Goal: Information Seeking & Learning: Learn about a topic

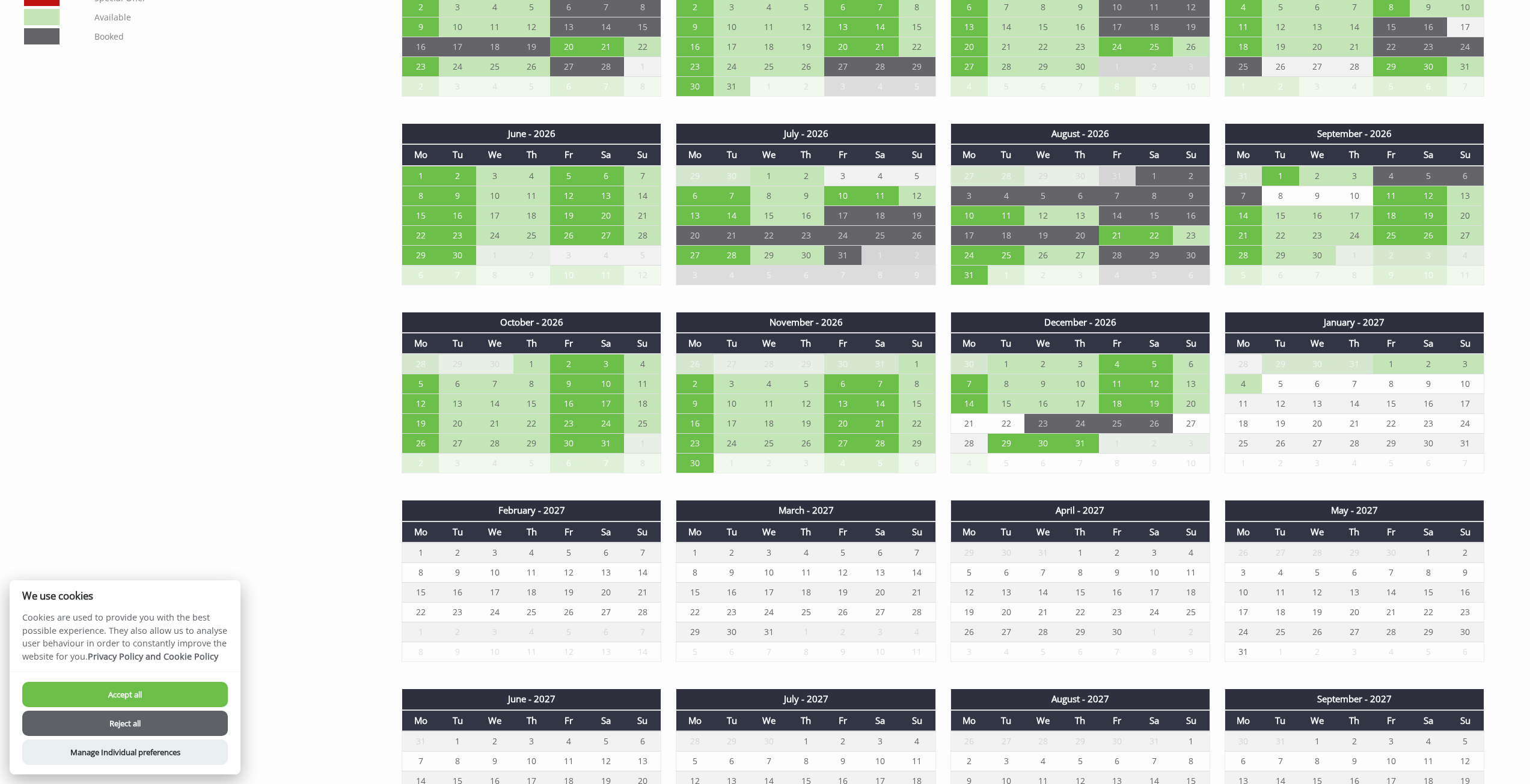
scroll to position [601, 0]
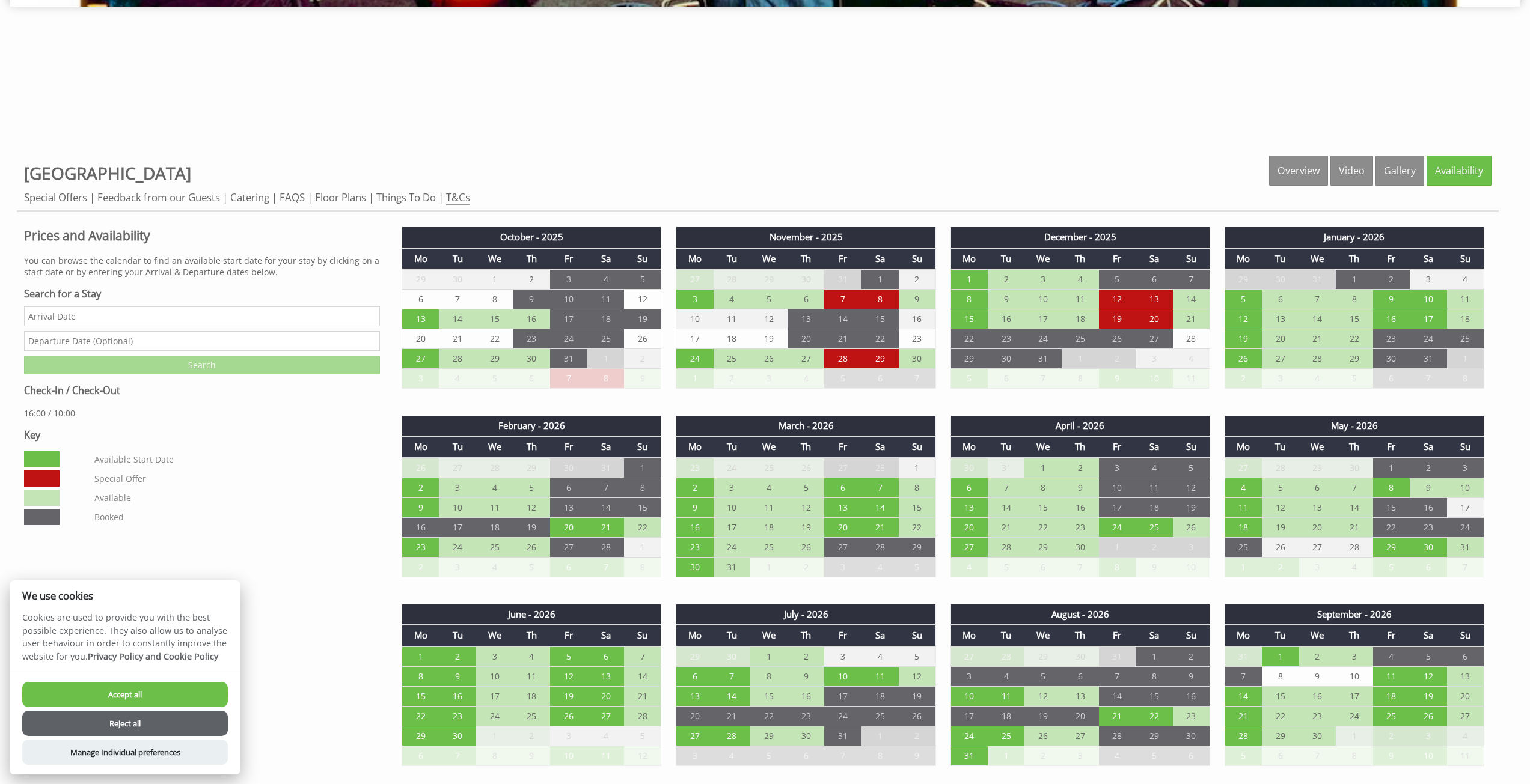
click at [463, 194] on link "T&Cs" at bounding box center [458, 197] width 24 height 15
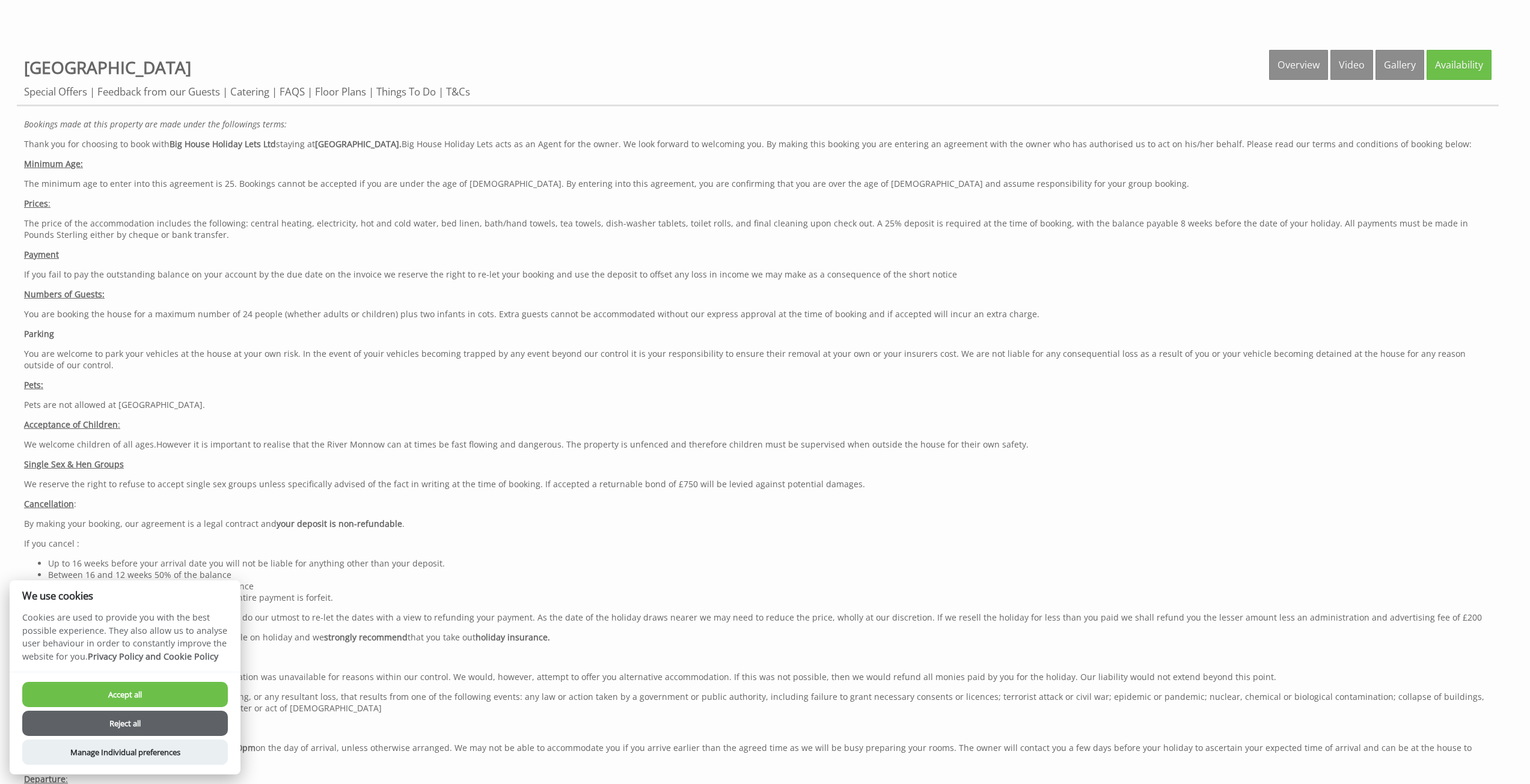
scroll to position [901, 0]
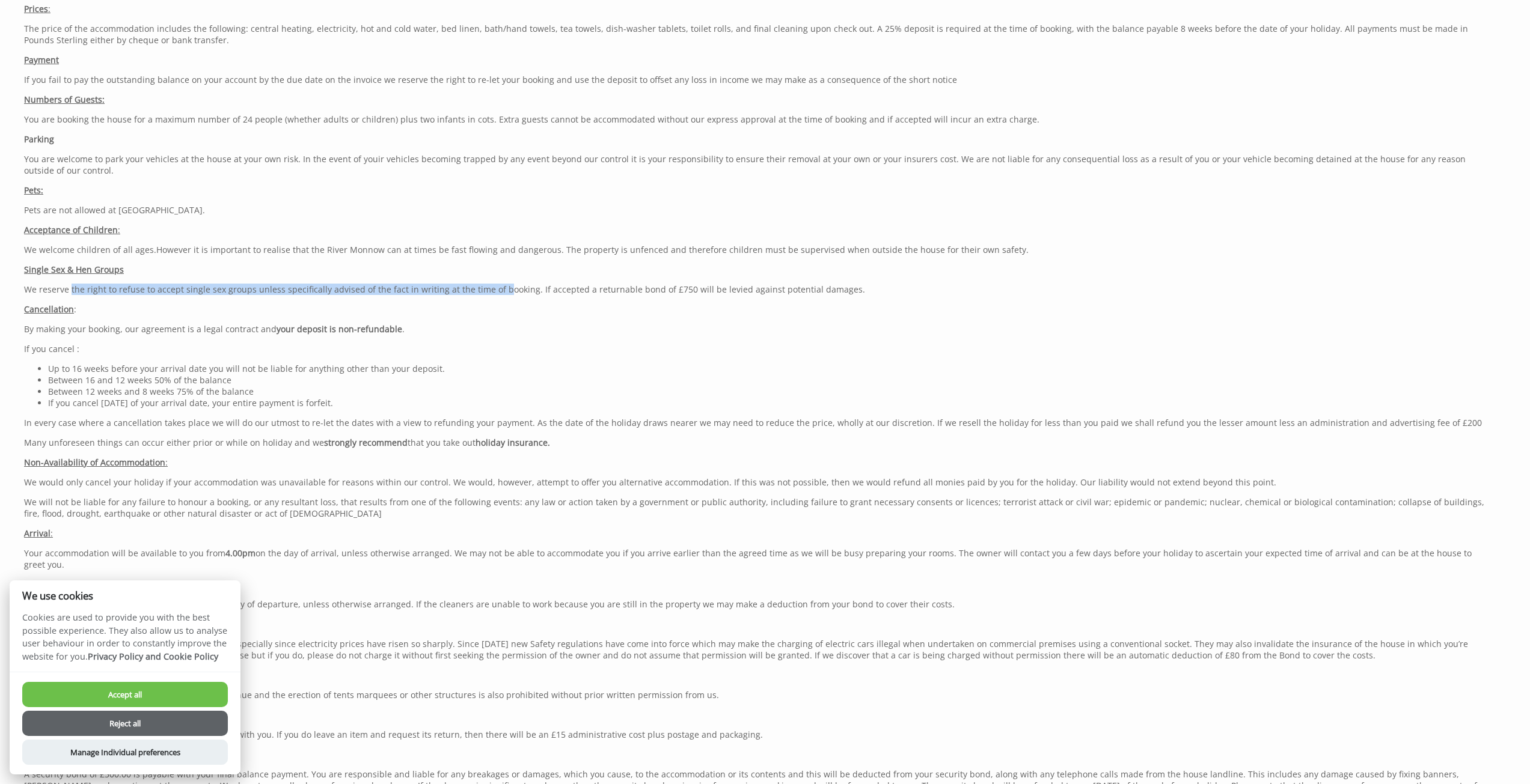
drag, startPoint x: 72, startPoint y: 292, endPoint x: 493, endPoint y: 294, distance: 421.0
click at [493, 294] on p "We reserve the right to refuse to accept single sex groups unless specifically …" at bounding box center [758, 290] width 1468 height 12
click at [281, 294] on p "We reserve the right to refuse to accept single sex groups unless specifically …" at bounding box center [758, 290] width 1468 height 12
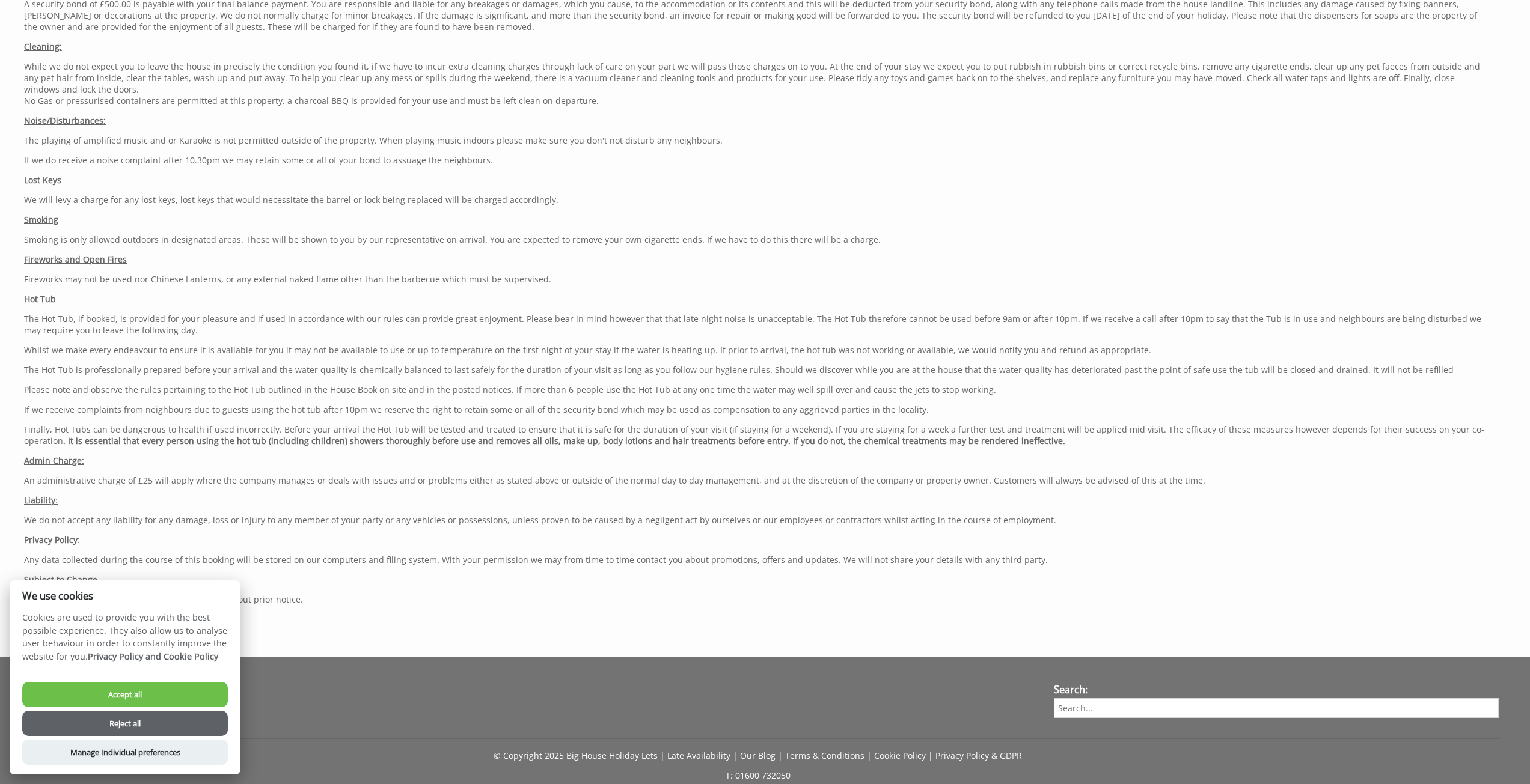
scroll to position [1682, 0]
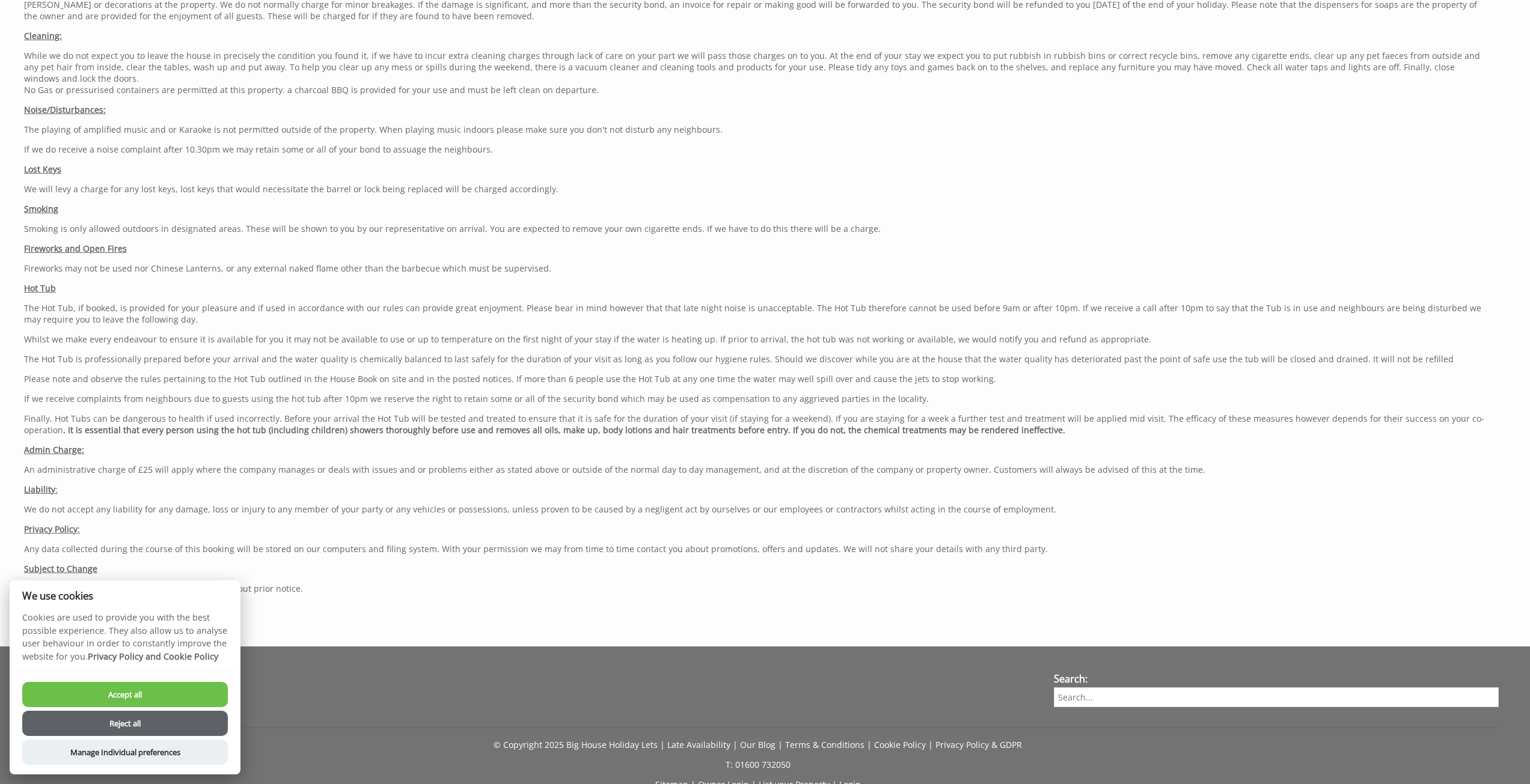
click at [147, 696] on button "Accept all" at bounding box center [125, 695] width 205 height 26
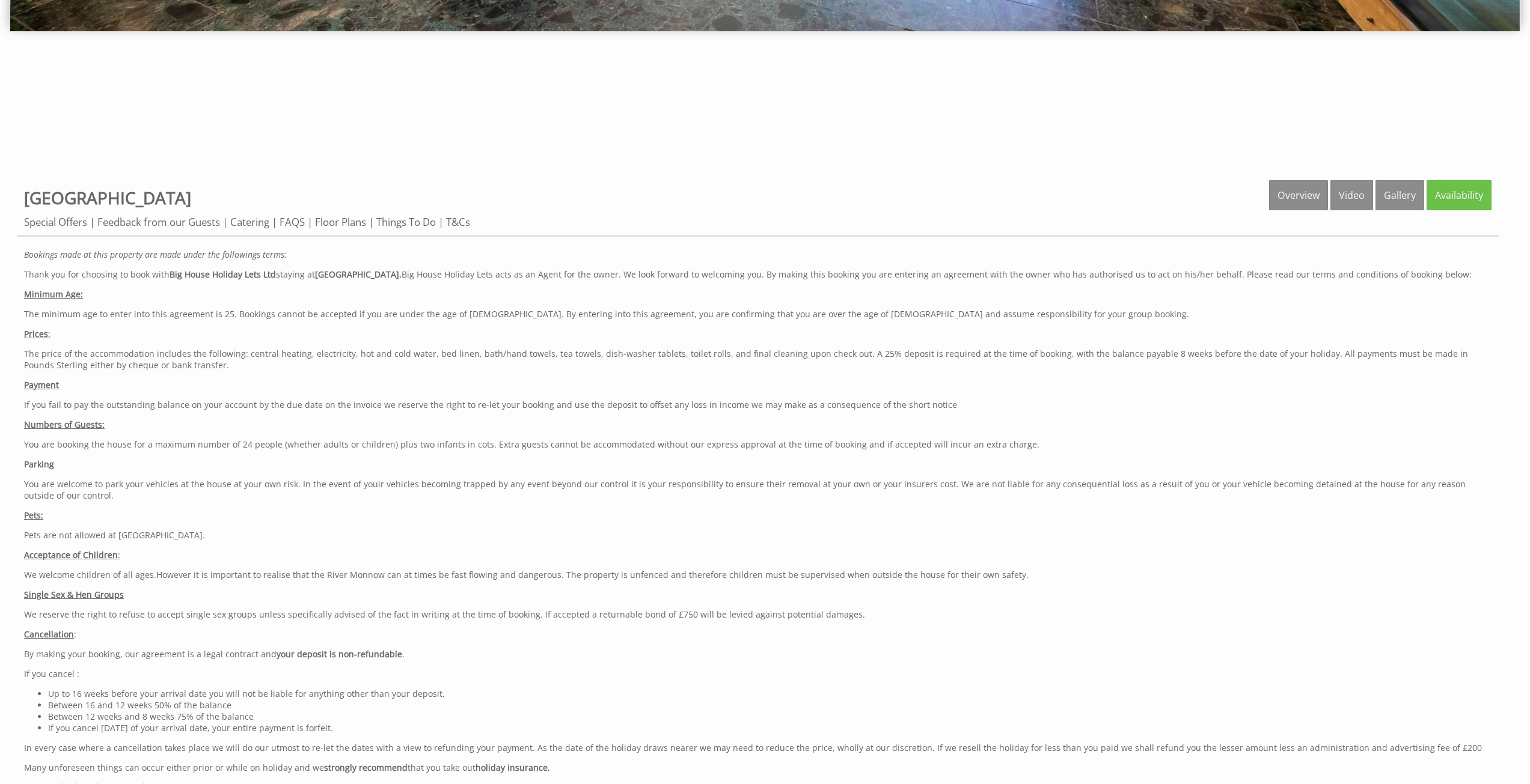
scroll to position [572, 0]
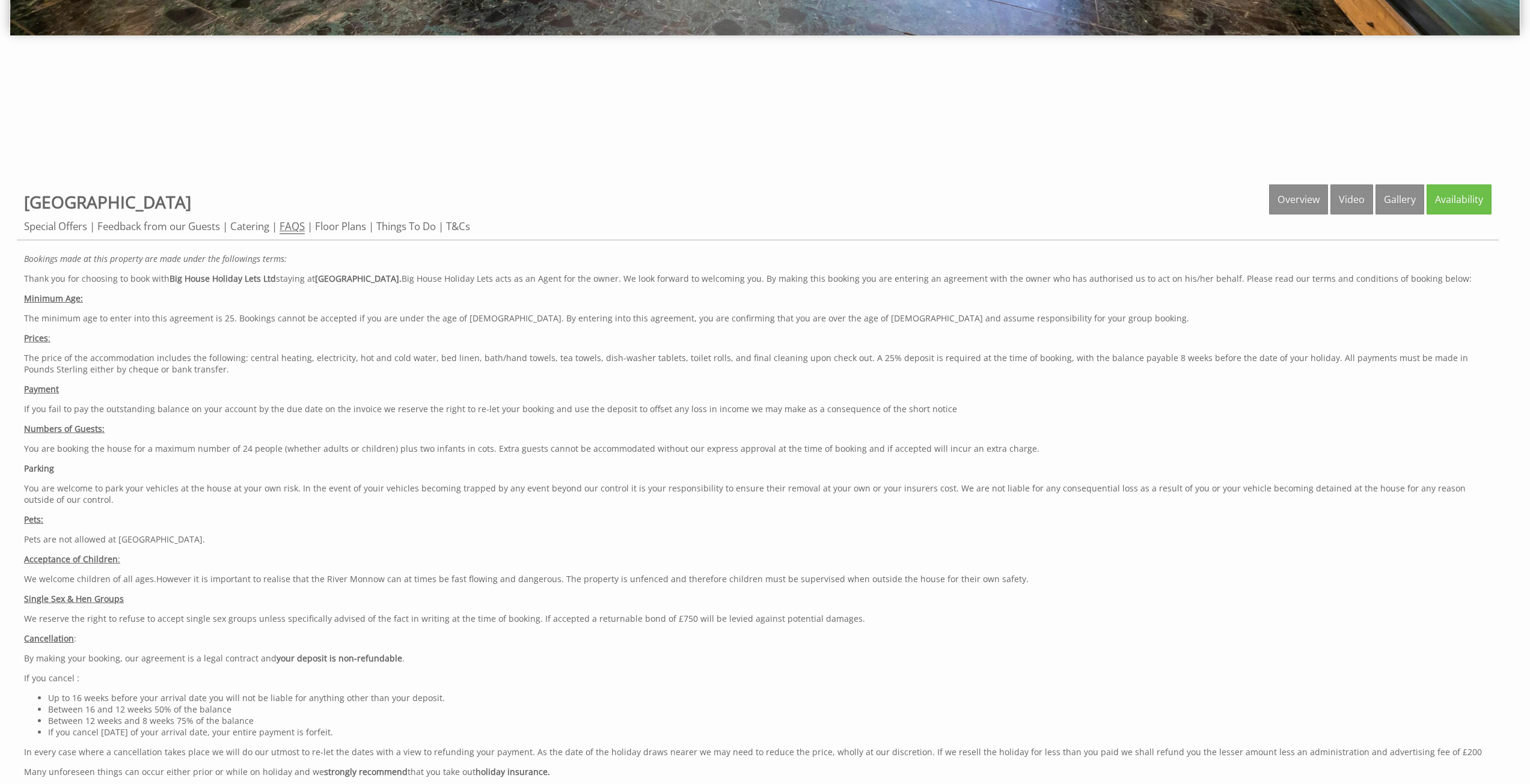
click at [286, 226] on link "FAQS" at bounding box center [292, 226] width 26 height 15
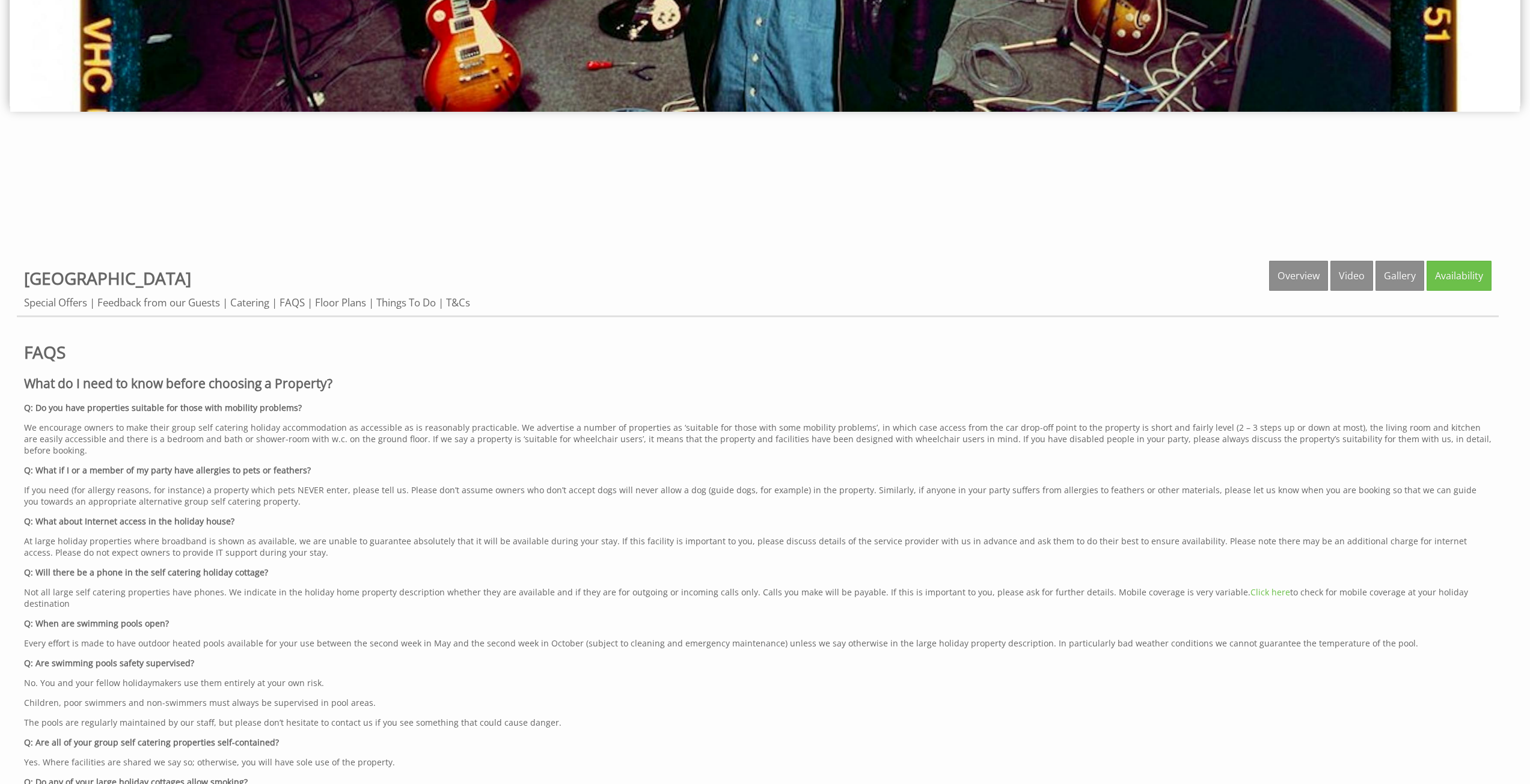
scroll to position [661, 0]
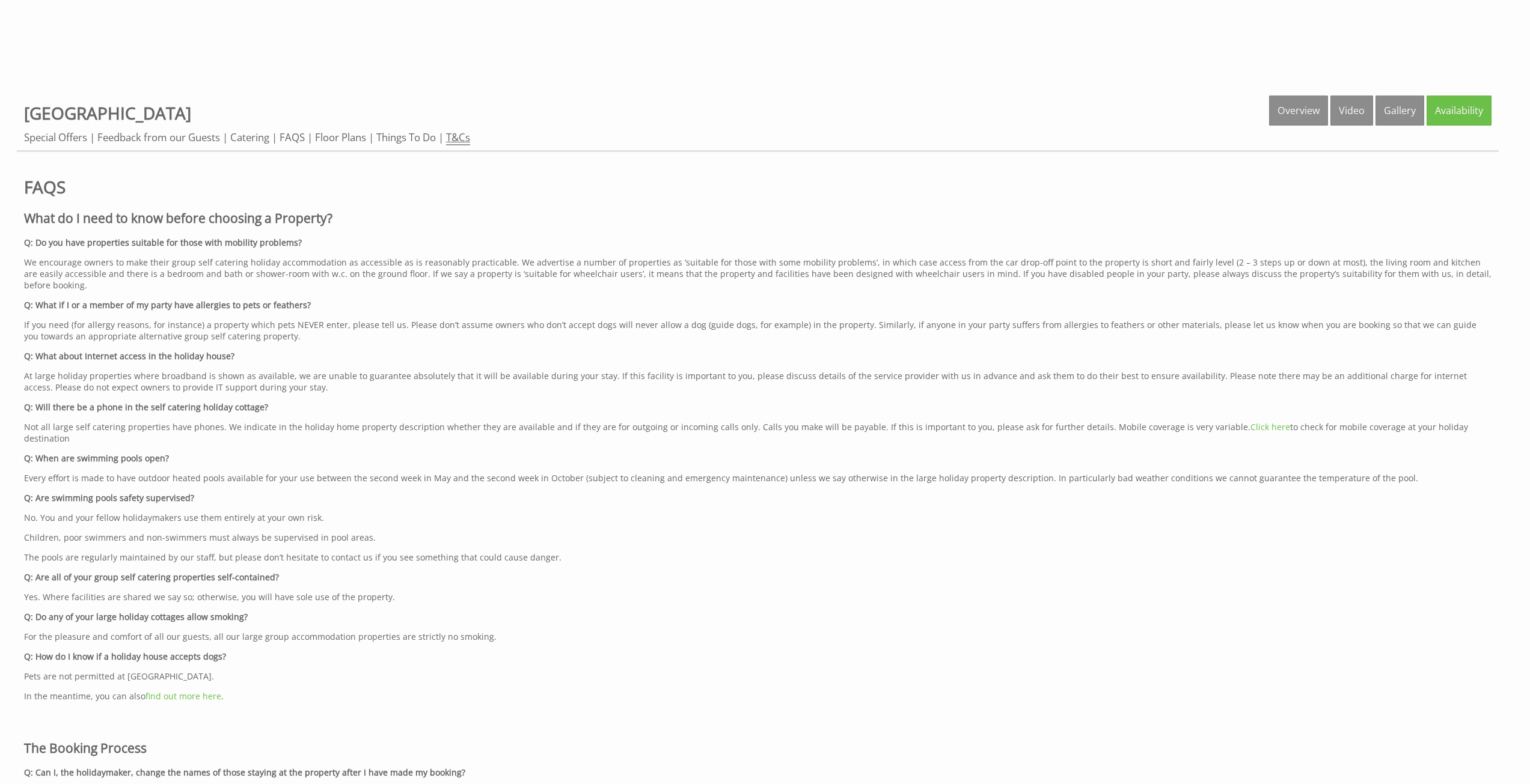
click at [471, 139] on link "T&Cs" at bounding box center [458, 137] width 24 height 15
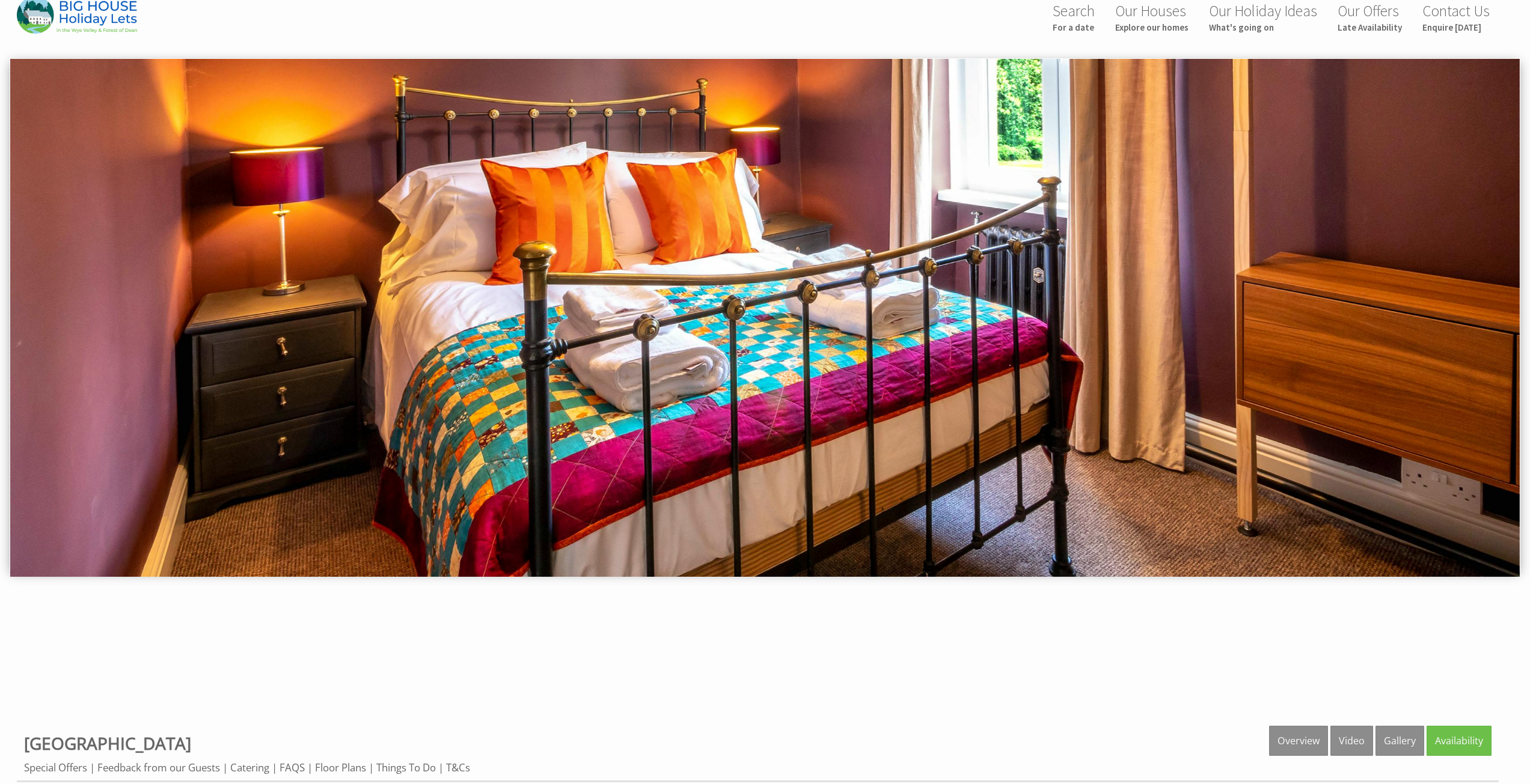
scroll to position [0, 0]
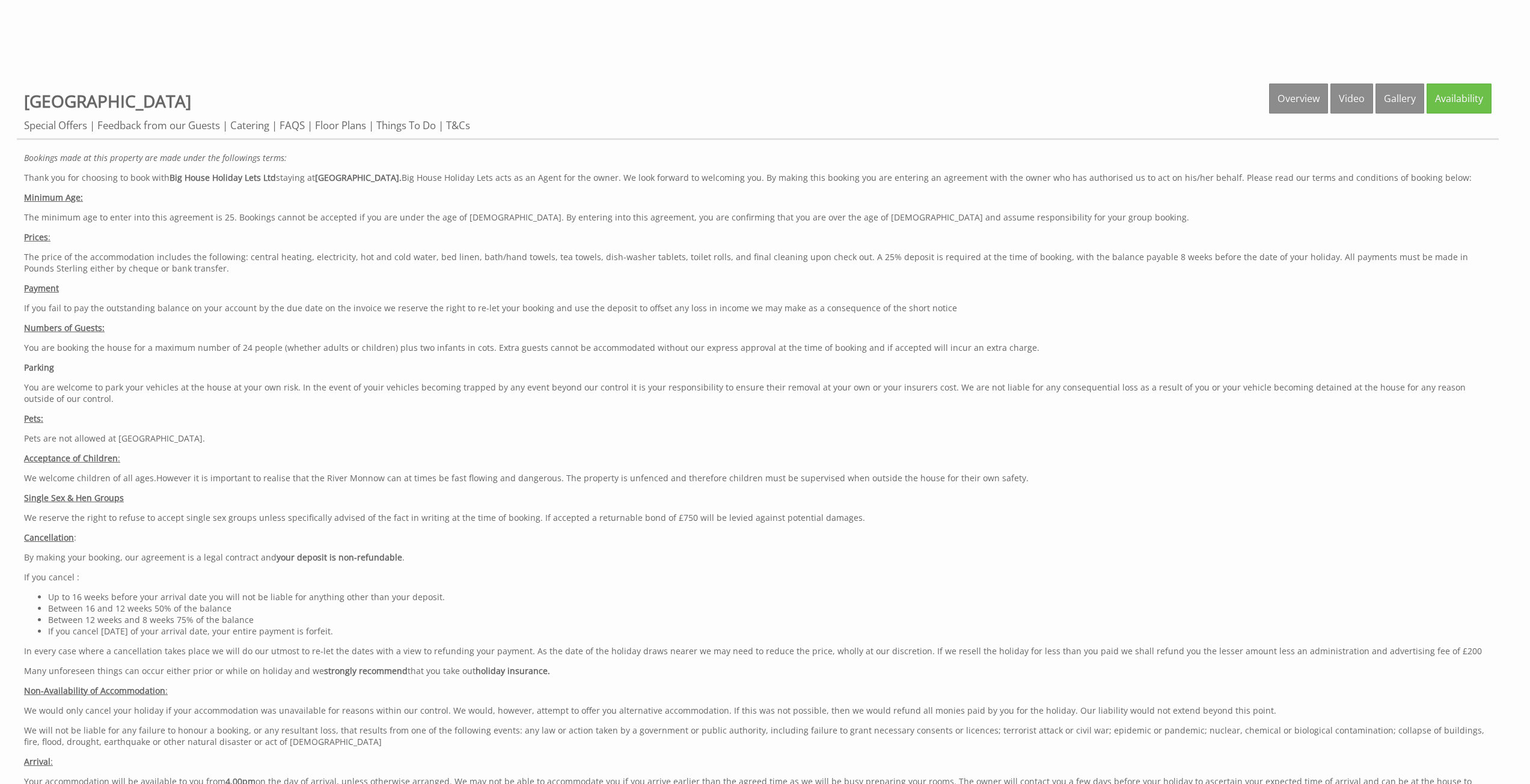
scroll to position [781, 0]
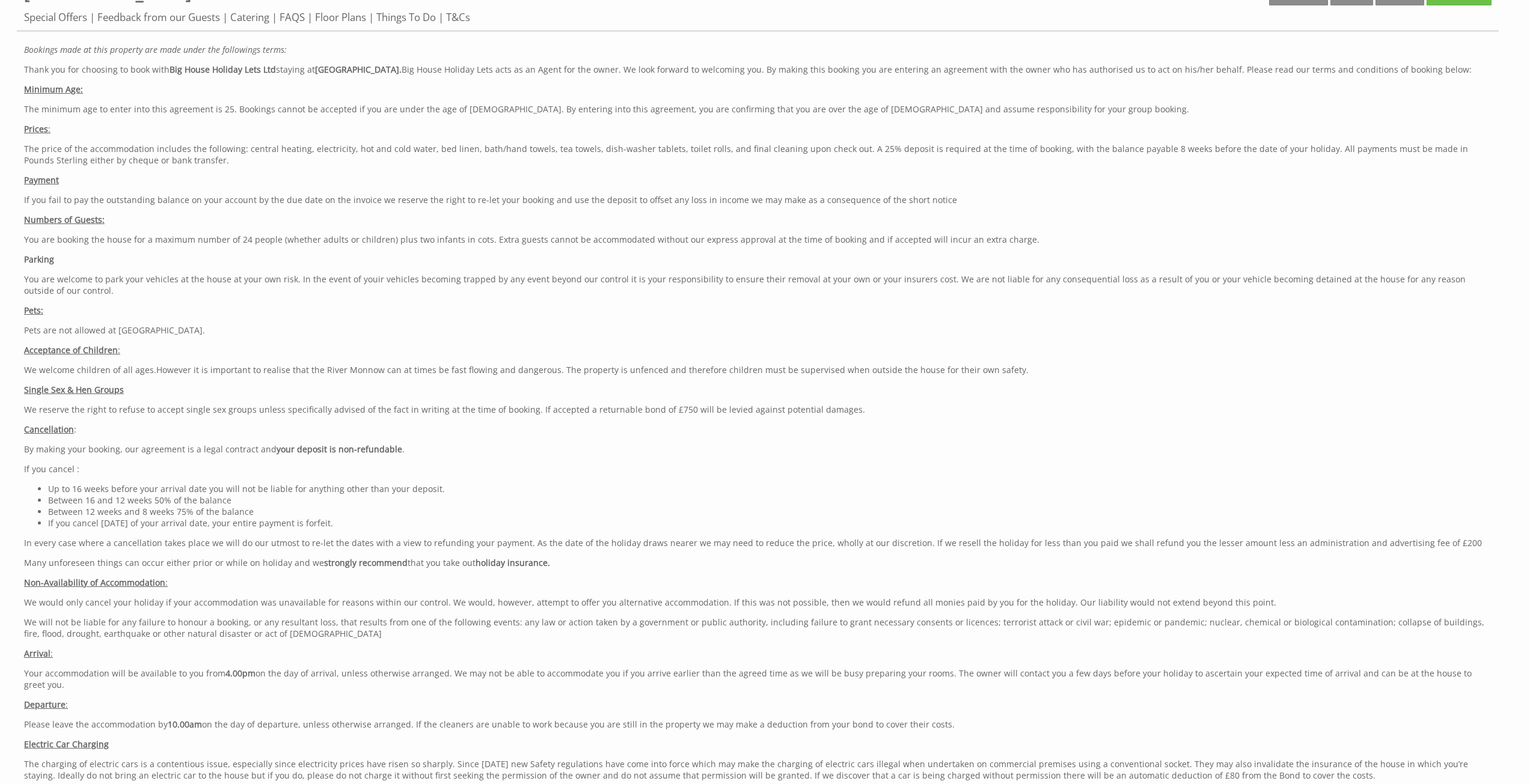
click at [35, 389] on u "Single Sex & Hen Groups" at bounding box center [73, 390] width 100 height 12
click at [27, 387] on u "Single Sex & Hen Groups" at bounding box center [73, 390] width 100 height 12
drag, startPoint x: 27, startPoint y: 388, endPoint x: 164, endPoint y: 390, distance: 137.0
click at [164, 390] on p "Single Sex & Hen Groups" at bounding box center [758, 390] width 1468 height 12
click at [206, 400] on div "Bookings made at this property are made under the followings terms: Thank you f…" at bounding box center [758, 779] width 1468 height 1471
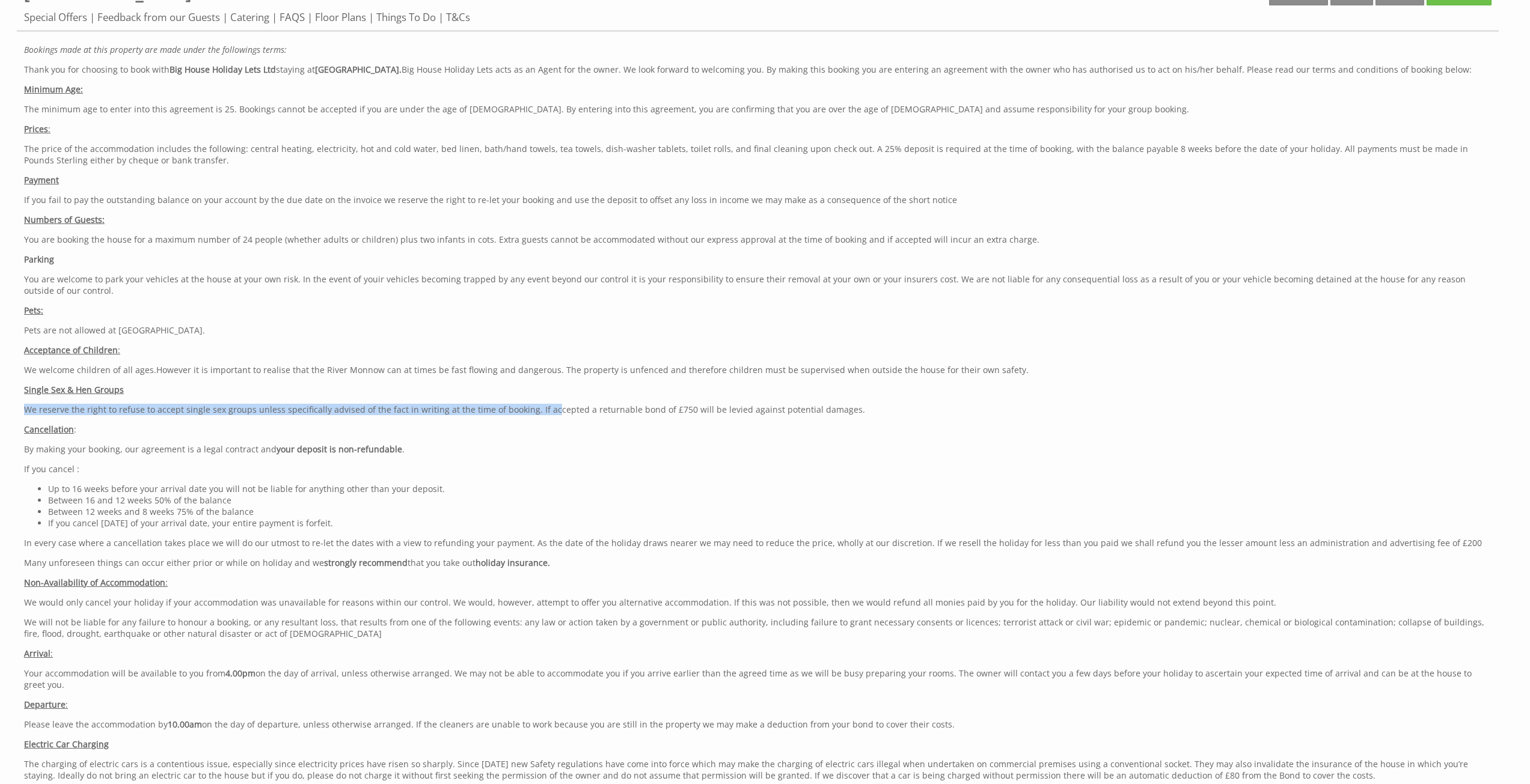
drag, startPoint x: 27, startPoint y: 410, endPoint x: 541, endPoint y: 406, distance: 514.0
click at [541, 406] on p "We reserve the right to refuse to accept single sex groups unless specifically …" at bounding box center [758, 410] width 1468 height 12
drag, startPoint x: 537, startPoint y: 413, endPoint x: 472, endPoint y: 414, distance: 65.0
click at [535, 413] on p "We reserve the right to refuse to accept single sex groups unless specifically …" at bounding box center [758, 410] width 1468 height 12
click at [368, 411] on p "We reserve the right to refuse to accept single sex groups unless specifically …" at bounding box center [758, 410] width 1468 height 12
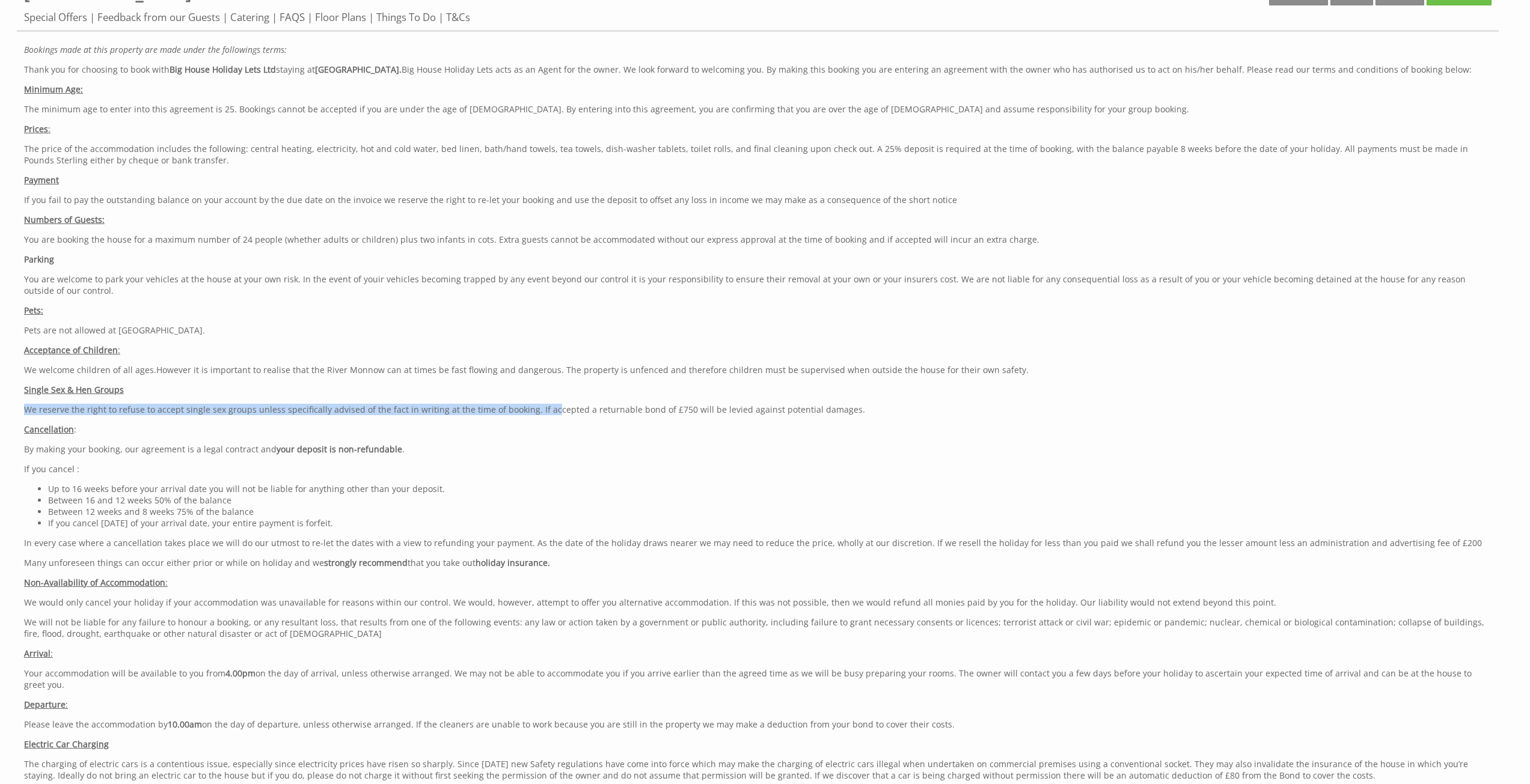
click at [333, 412] on p "We reserve the right to refuse to accept single sex groups unless specifically …" at bounding box center [758, 410] width 1468 height 12
drag, startPoint x: 246, startPoint y: 410, endPoint x: 524, endPoint y: 408, distance: 278.0
click at [524, 408] on p "We reserve the right to refuse to accept single sex groups unless specifically …" at bounding box center [758, 410] width 1468 height 12
click at [624, 405] on p "We reserve the right to refuse to accept single sex groups unless specifically …" at bounding box center [758, 410] width 1468 height 12
drag, startPoint x: 520, startPoint y: 408, endPoint x: 252, endPoint y: 414, distance: 268.1
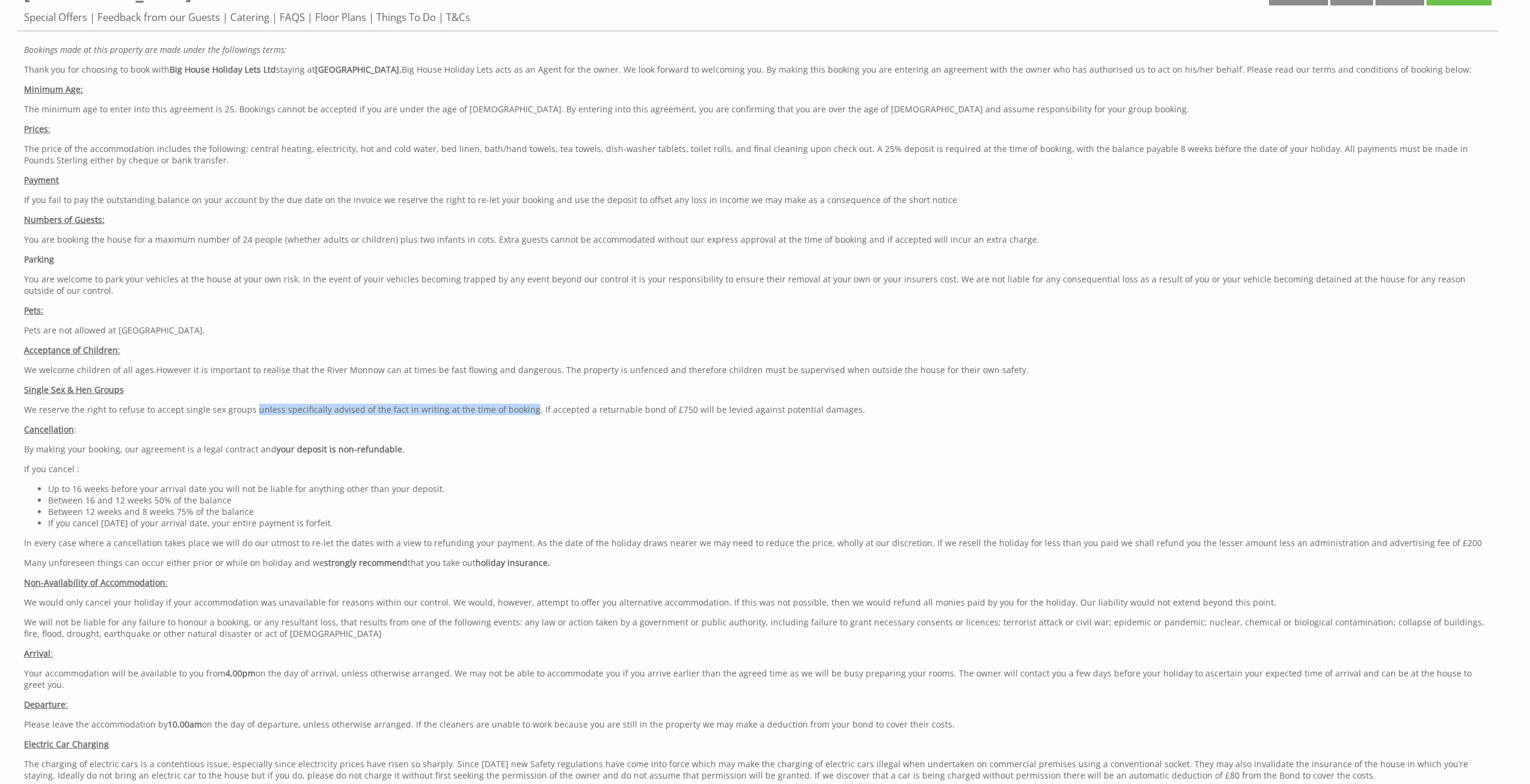
click at [252, 414] on p "We reserve the right to refuse to accept single sex groups unless specifically …" at bounding box center [758, 410] width 1468 height 12
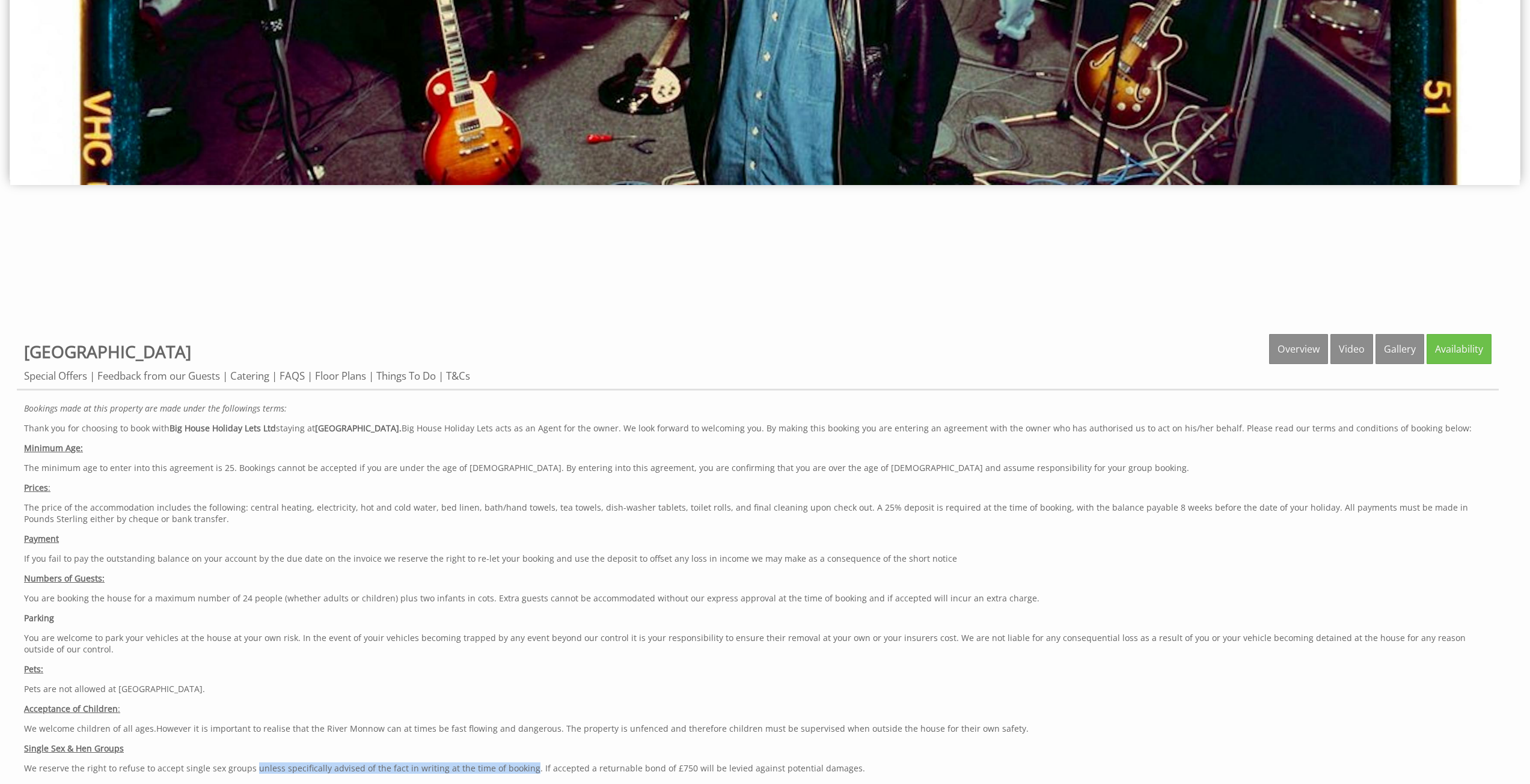
scroll to position [481, 0]
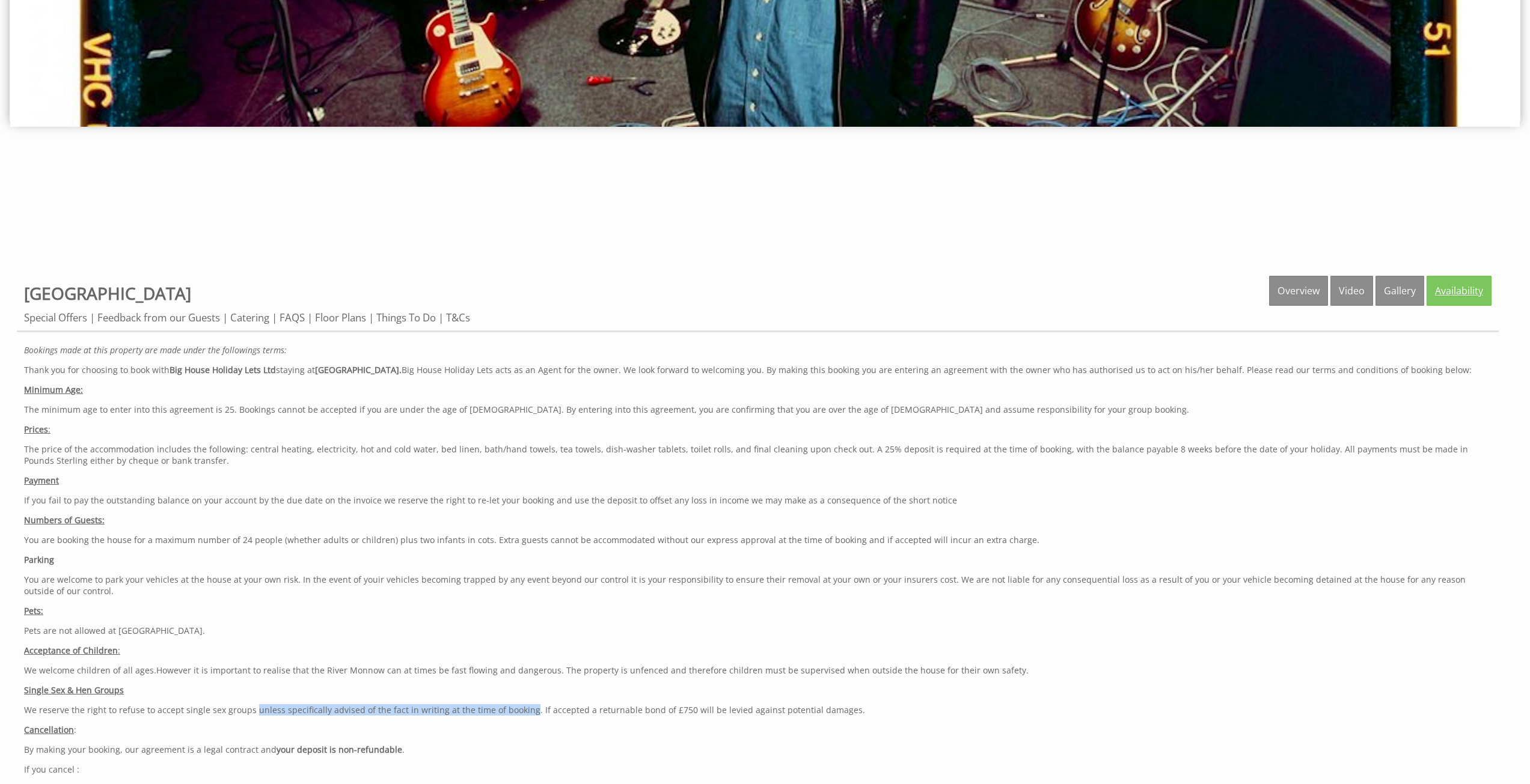
click at [1475, 292] on link "Availability" at bounding box center [1459, 291] width 65 height 30
click at [1292, 291] on link "Overview" at bounding box center [1298, 291] width 59 height 30
drag, startPoint x: 519, startPoint y: 339, endPoint x: 555, endPoint y: 308, distance: 47.5
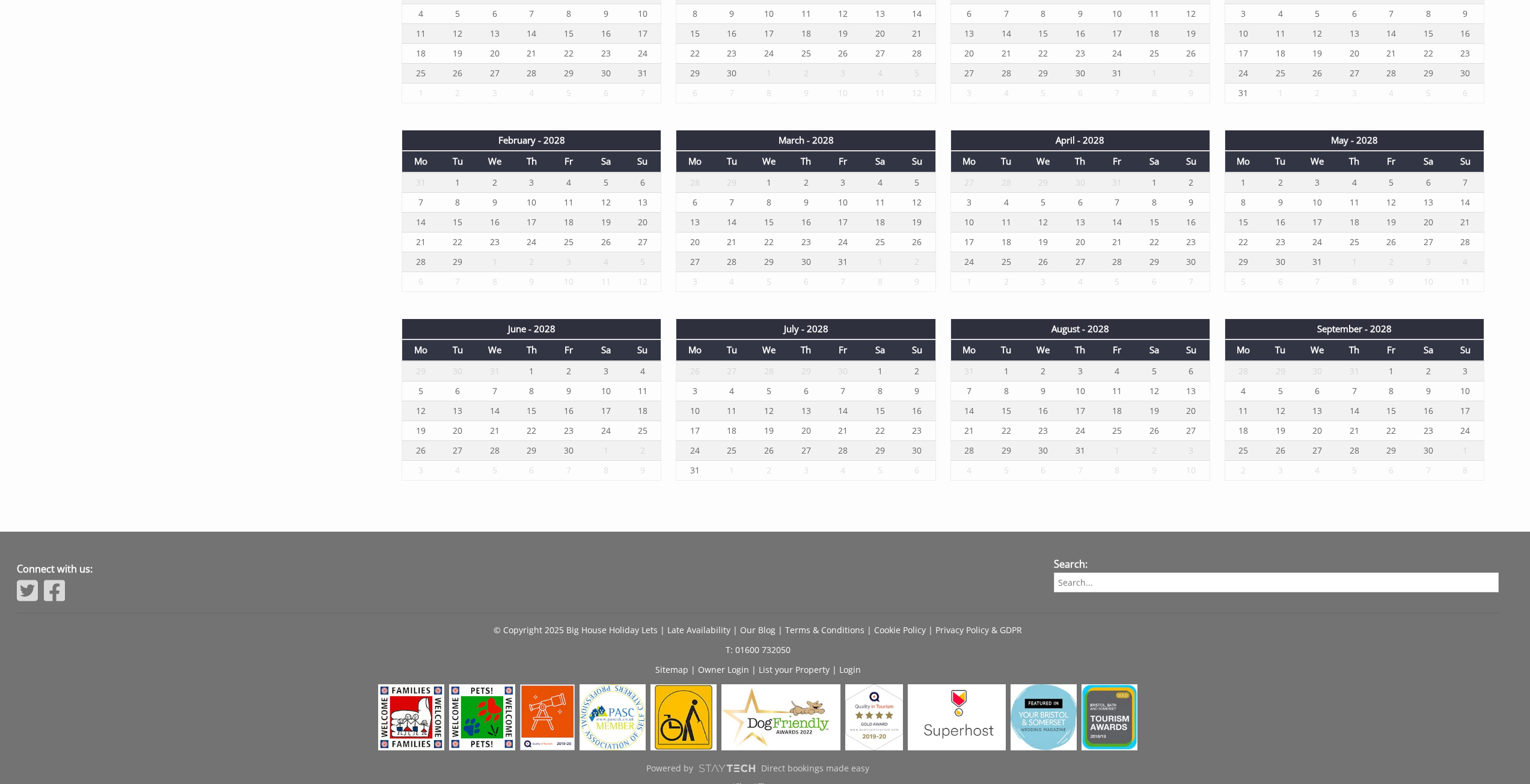
scroll to position [2034, 0]
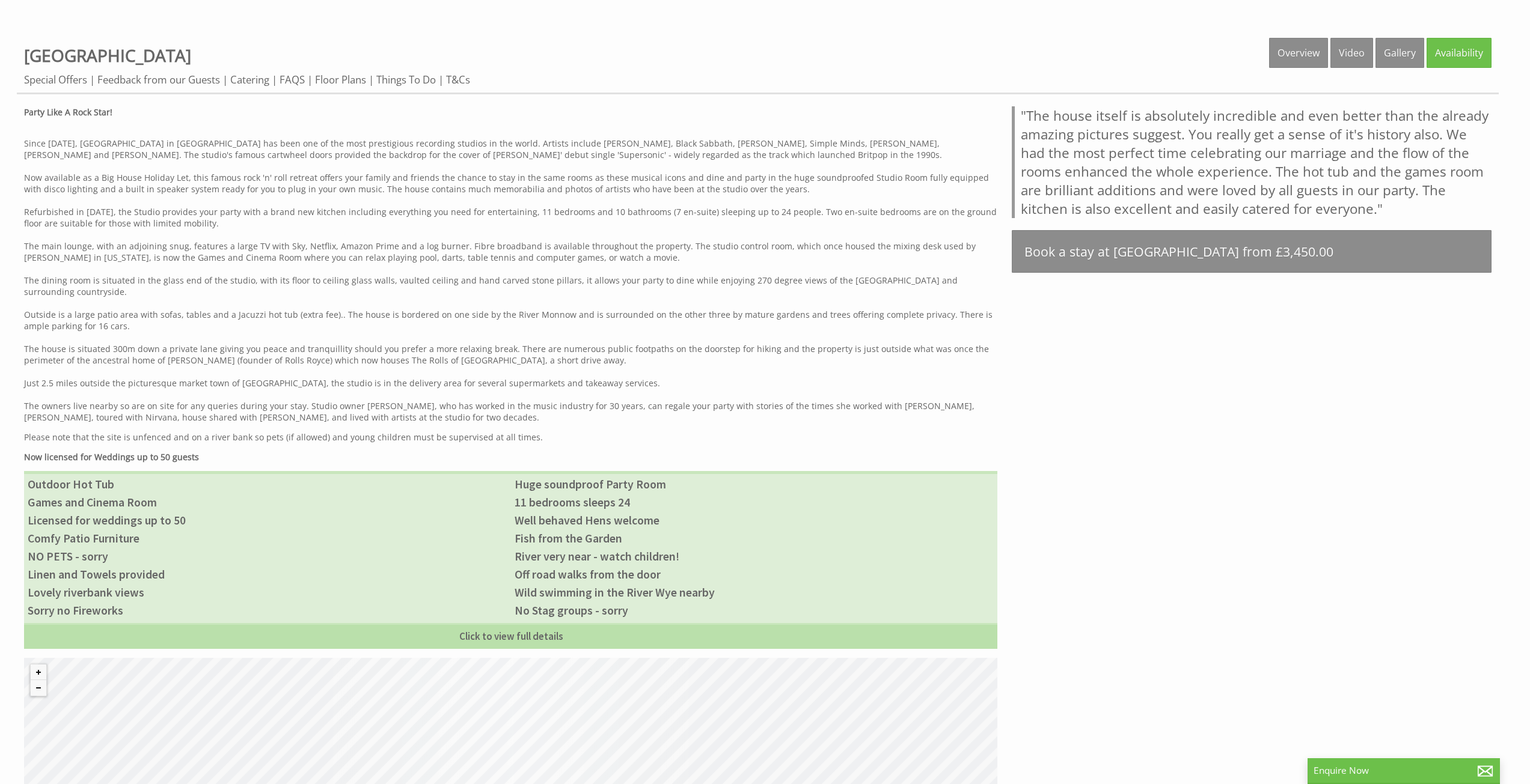
scroll to position [721, 0]
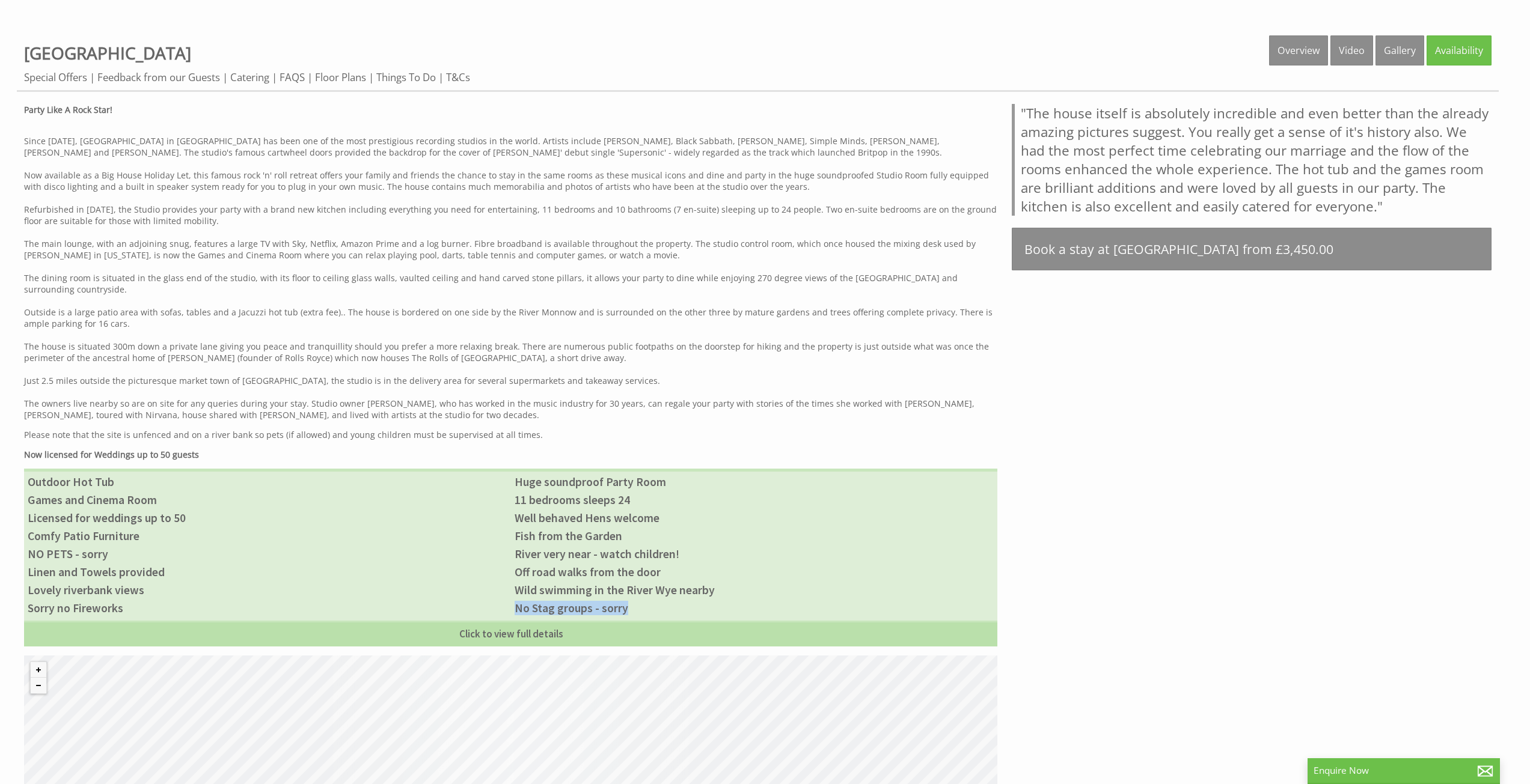
drag, startPoint x: 504, startPoint y: 596, endPoint x: 638, endPoint y: 595, distance: 134.0
click at [638, 595] on ul "Outdoor Hot Tub Huge soundproof Party Room Games and Cinema Room 11 bedrooms sl…" at bounding box center [510, 557] width 974 height 178
click at [650, 360] on p "Since 1978, Monnow Valley Studio in Rockfield has been one of the most prestigi…" at bounding box center [510, 272] width 974 height 297
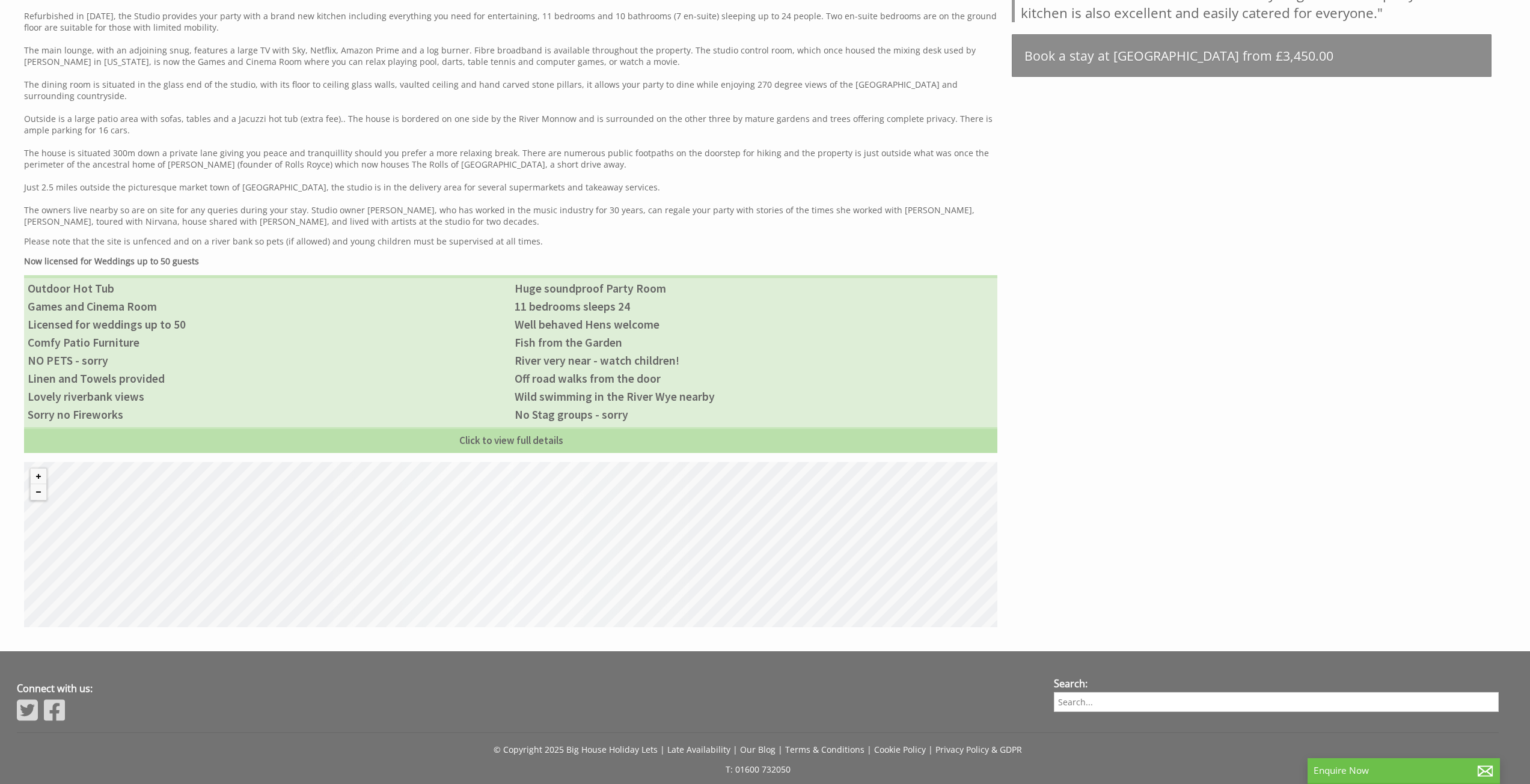
scroll to position [1058, 0]
